Goal: Information Seeking & Learning: Learn about a topic

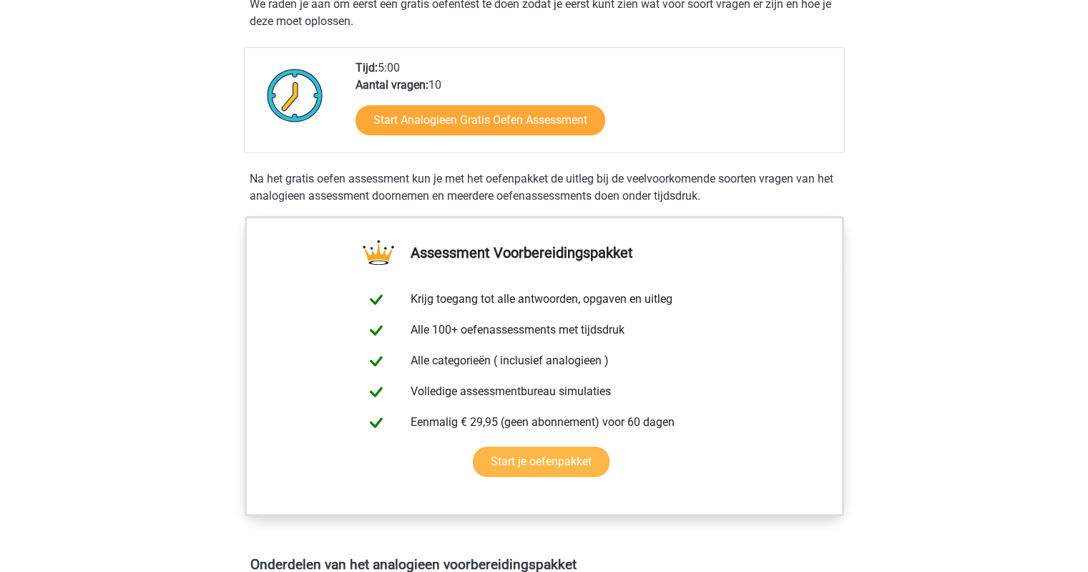
scroll to position [381, 0]
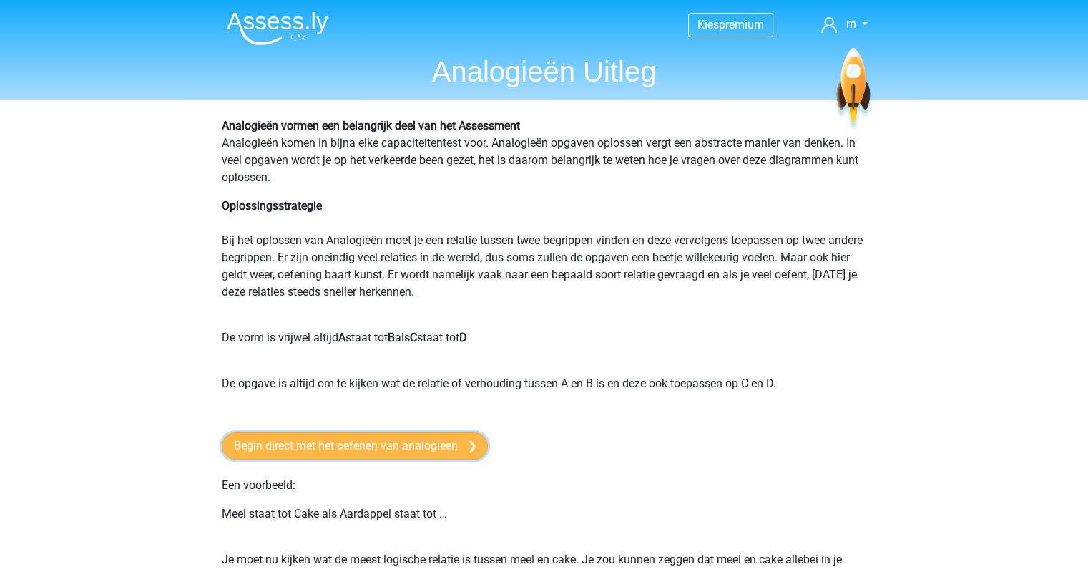
click at [406, 446] on link "Begin direct met het oefenen van analogieen" at bounding box center [355, 445] width 266 height 27
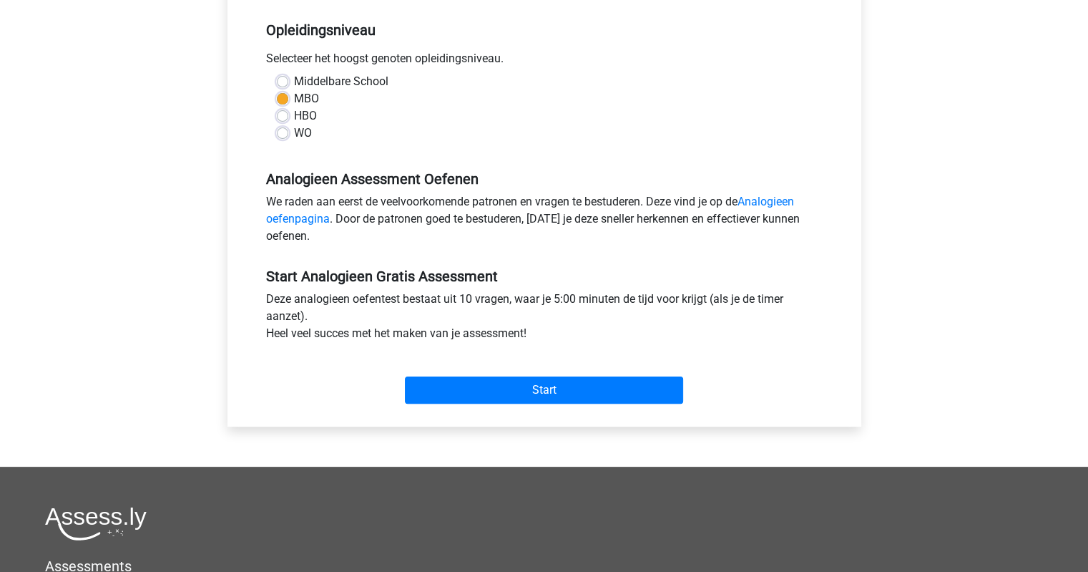
scroll to position [558, 0]
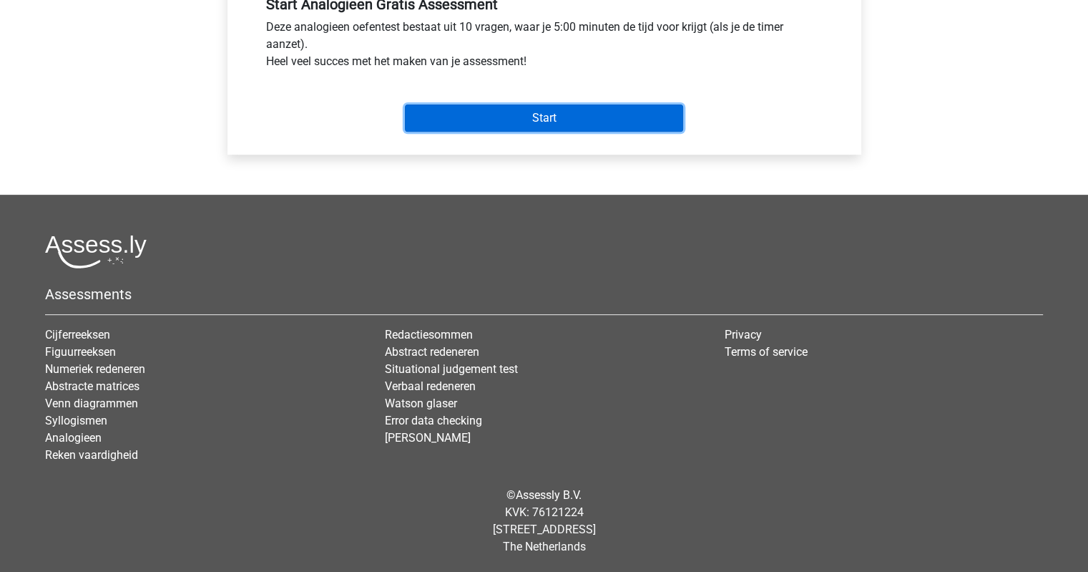
click at [615, 117] on input "Start" at bounding box center [544, 117] width 278 height 27
